Goal: Transaction & Acquisition: Purchase product/service

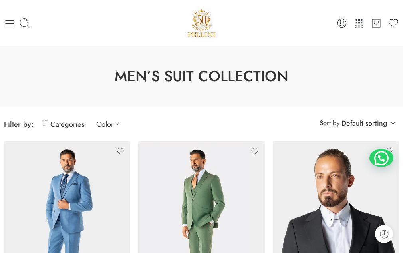
click at [4, 21] on div "0 Cart 0 Wishlist Search here" at bounding box center [201, 23] width 403 height 34
click at [8, 23] on icon at bounding box center [10, 23] width 8 height 6
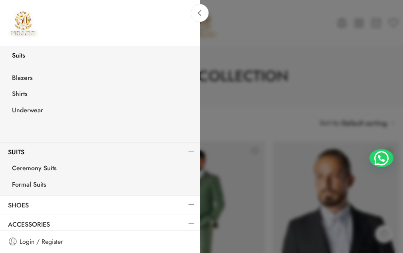
scroll to position [153, 0]
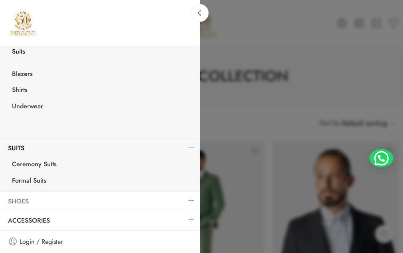
click at [26, 205] on link "Shoes" at bounding box center [100, 201] width 200 height 18
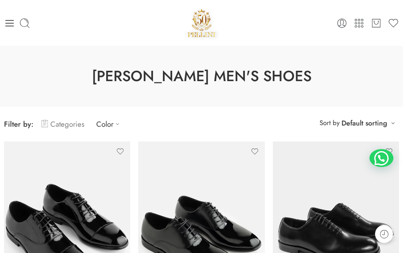
click at [61, 124] on link "Categories" at bounding box center [63, 124] width 43 height 19
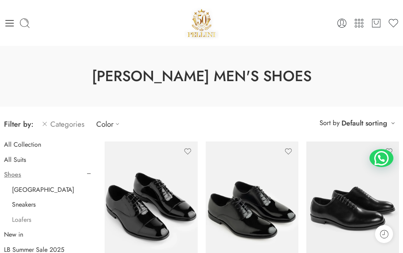
click at [22, 217] on link "Loafers" at bounding box center [21, 220] width 19 height 8
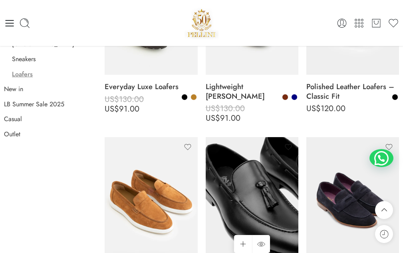
scroll to position [143, 0]
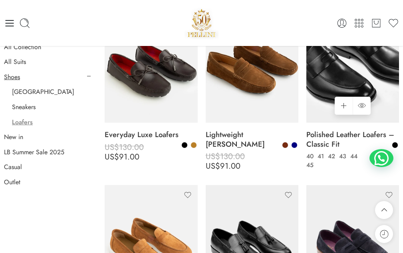
click at [341, 83] on img at bounding box center [352, 61] width 93 height 124
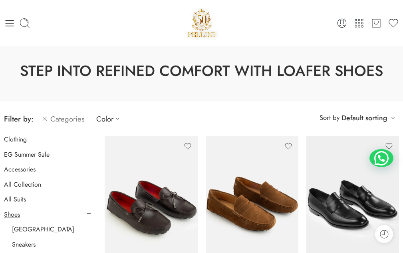
scroll to position [80, 0]
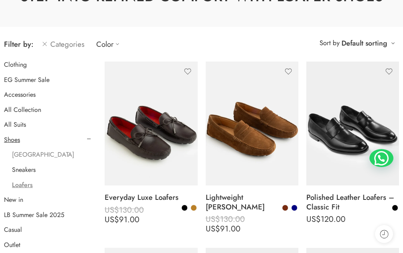
click at [22, 153] on link "[GEOGRAPHIC_DATA]" at bounding box center [43, 155] width 62 height 8
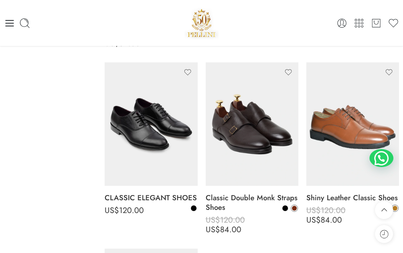
scroll to position [622, 0]
